Goal: Information Seeking & Learning: Find specific fact

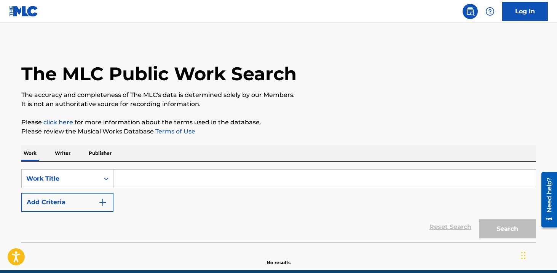
click at [215, 178] on input "Search Form" at bounding box center [324, 179] width 422 height 18
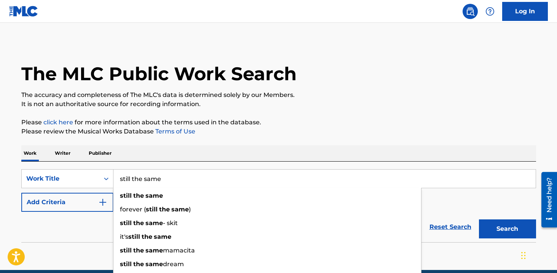
type input "still the same"
click at [96, 198] on button "Add Criteria" at bounding box center [67, 202] width 92 height 19
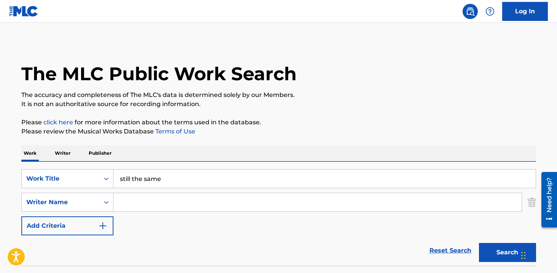
click at [136, 198] on input "Search Form" at bounding box center [317, 202] width 408 height 18
type input "[PERSON_NAME]"
click at [479, 243] on button "Search" at bounding box center [507, 252] width 57 height 19
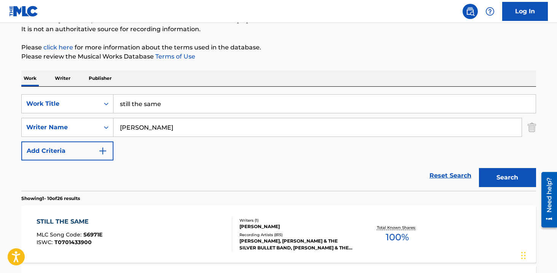
scroll to position [91, 0]
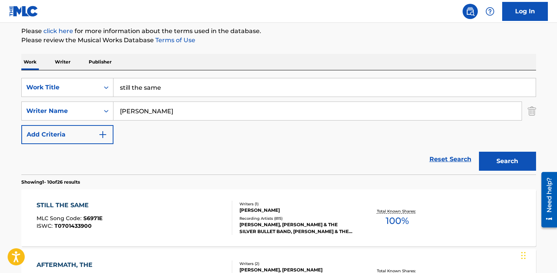
click at [205, 201] on div "STILL THE SAME MLC Song Code : S6971E ISWC : T0701433900" at bounding box center [135, 218] width 196 height 34
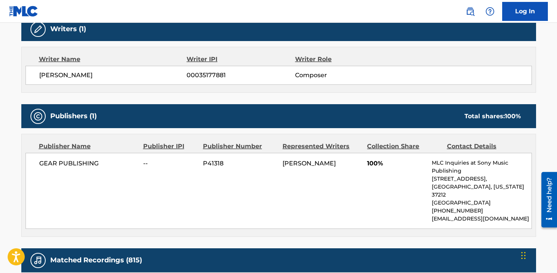
scroll to position [252, 0]
